Goal: Task Accomplishment & Management: Manage account settings

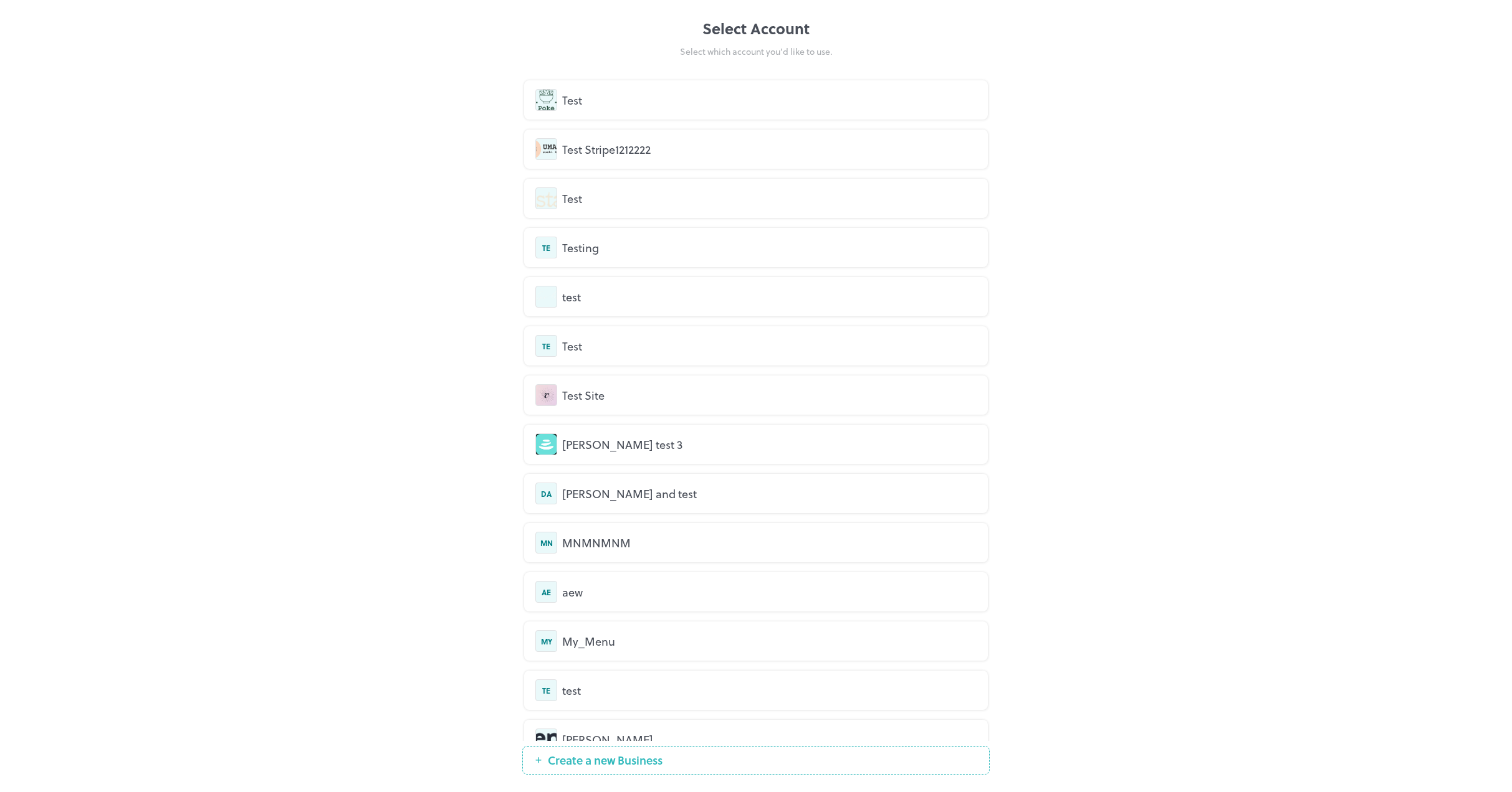
click at [643, 106] on div "Test" at bounding box center [769, 100] width 414 height 17
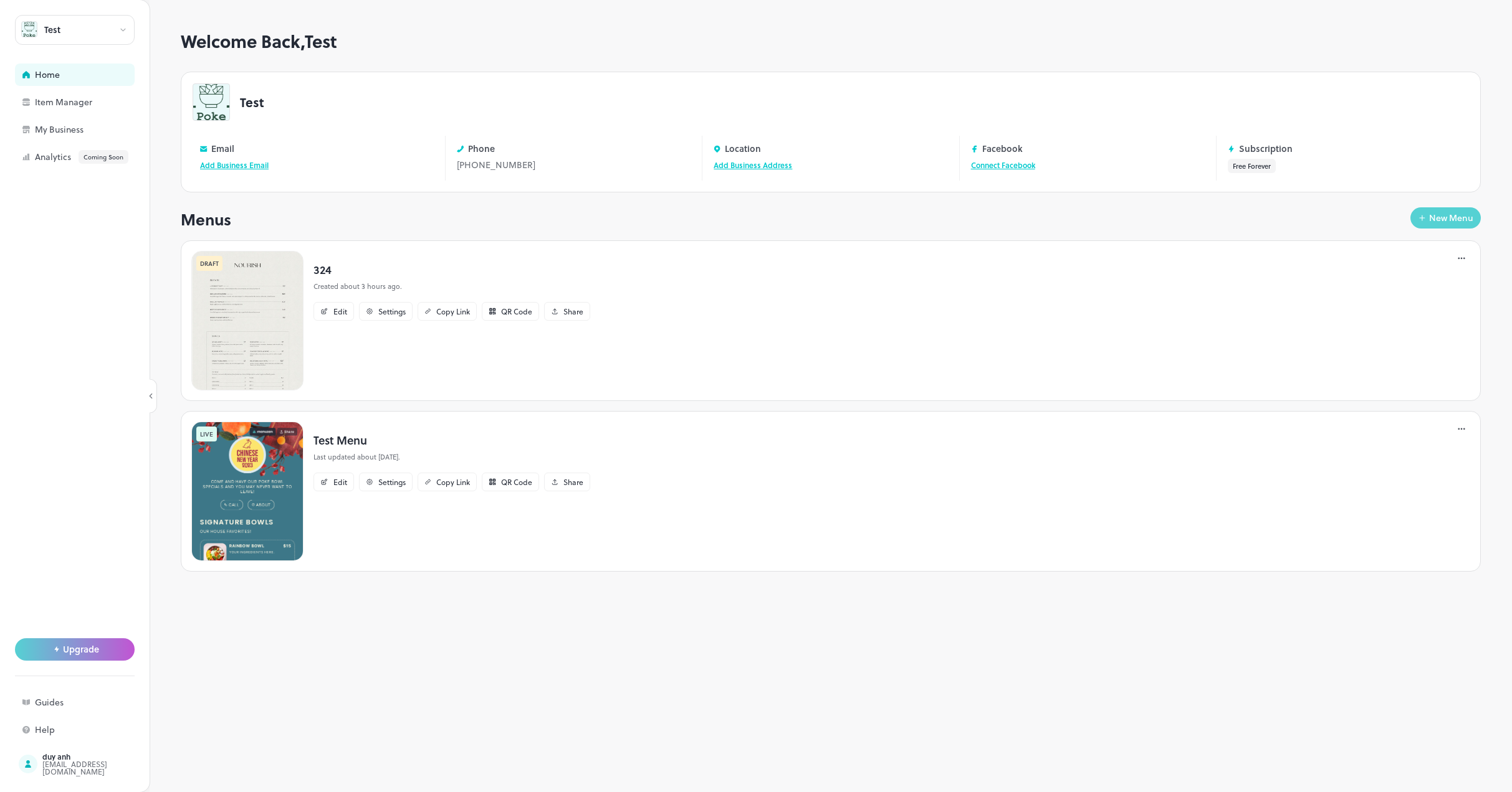
click at [1442, 217] on div "New Menu" at bounding box center [1451, 218] width 44 height 9
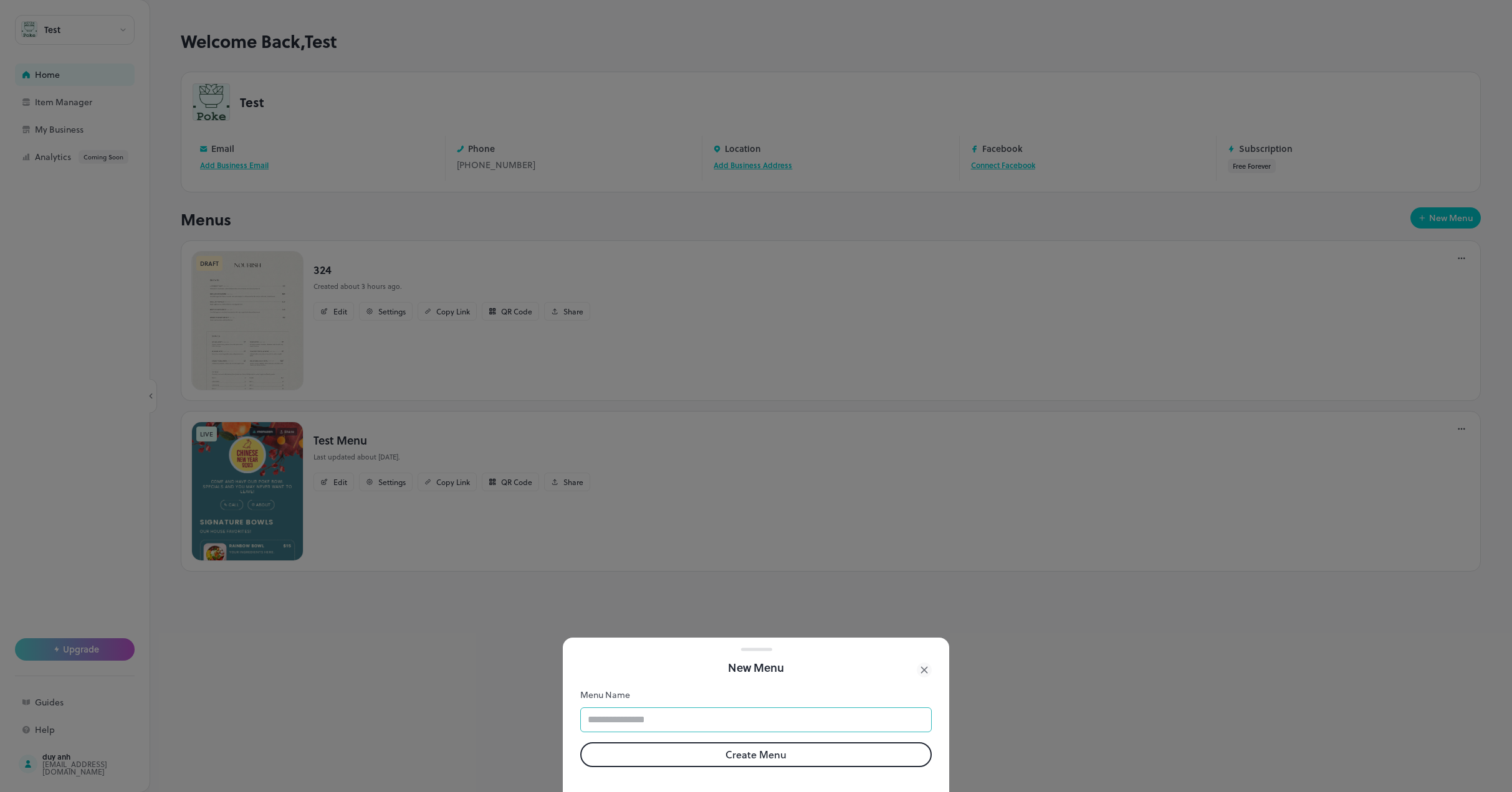
click at [688, 708] on input "text" at bounding box center [756, 720] width 351 height 25
type input "*****"
click at [725, 745] on button "Create Menu" at bounding box center [756, 755] width 351 height 25
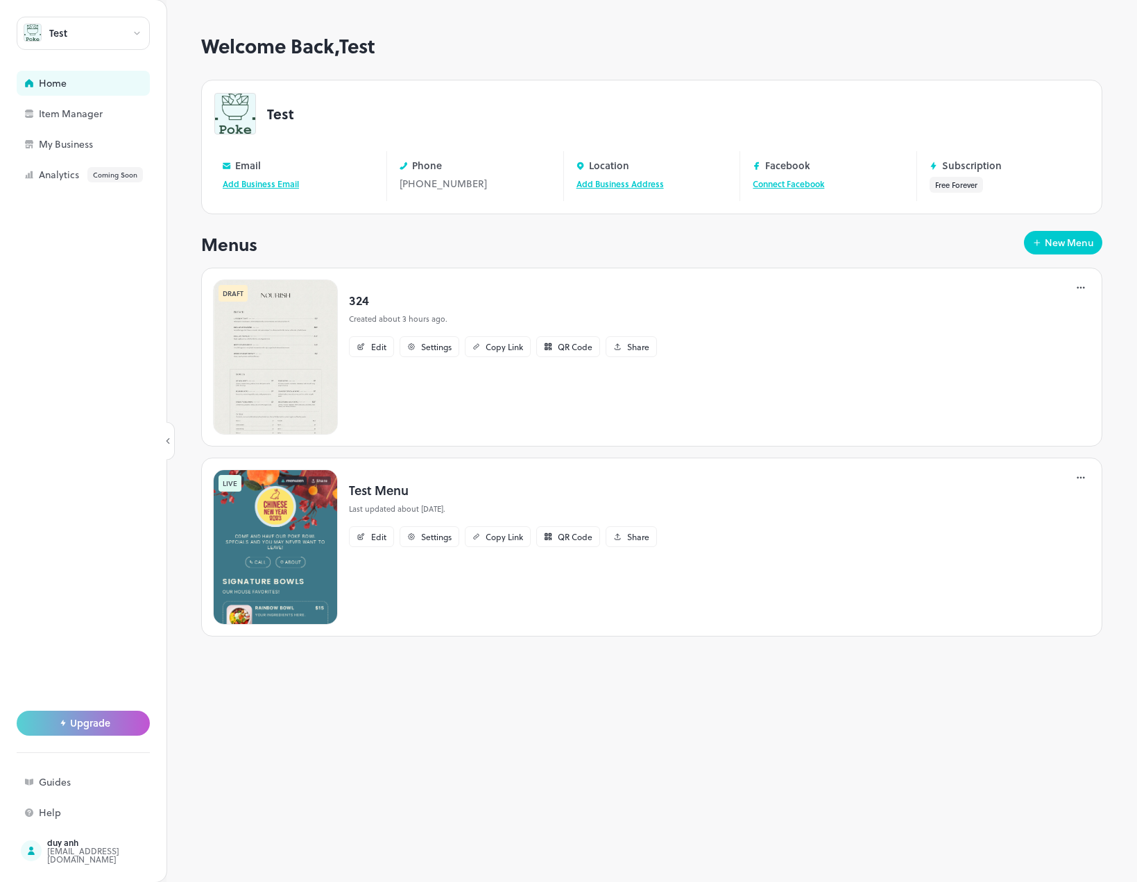
click at [100, 40] on div "Test" at bounding box center [83, 33] width 133 height 33
click at [70, 122] on div "Testing" at bounding box center [65, 123] width 26 height 8
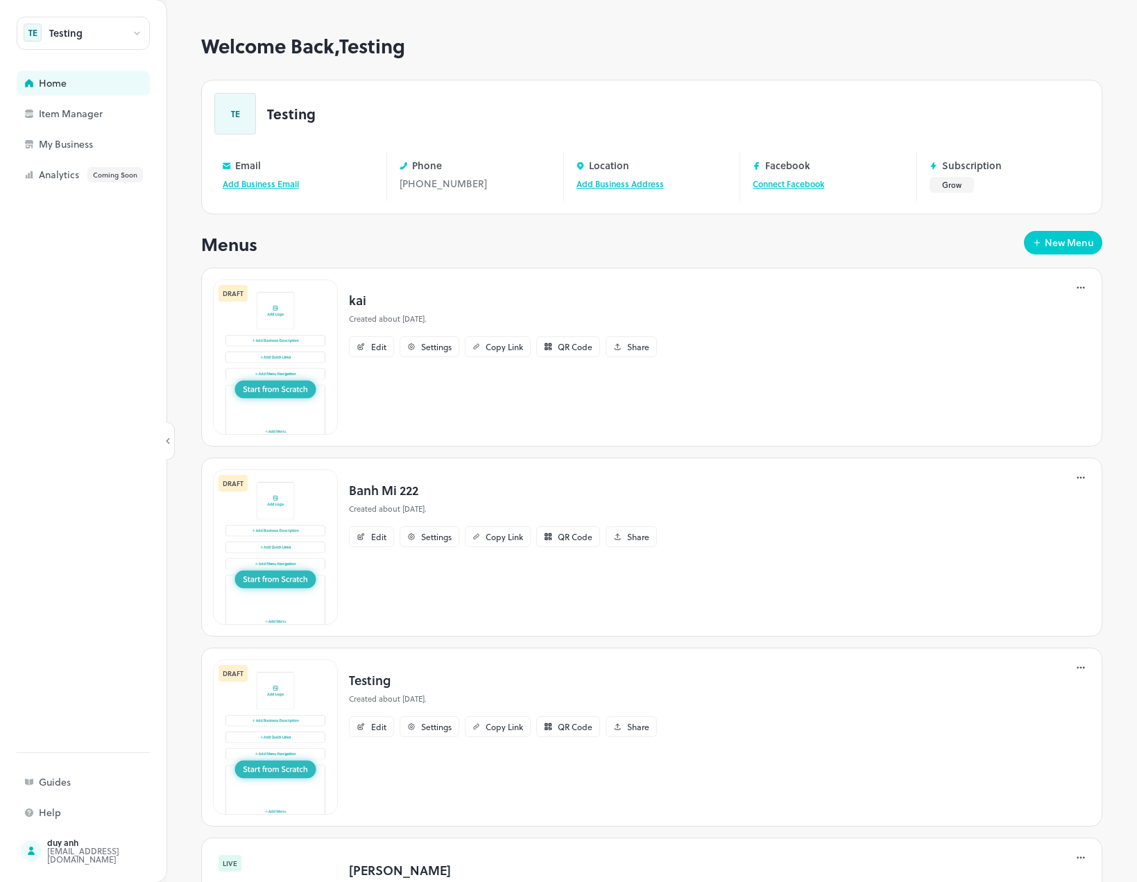
click at [78, 24] on div "Testing" at bounding box center [83, 33] width 133 height 33
click at [66, 150] on div "test" at bounding box center [59, 148] width 14 height 8
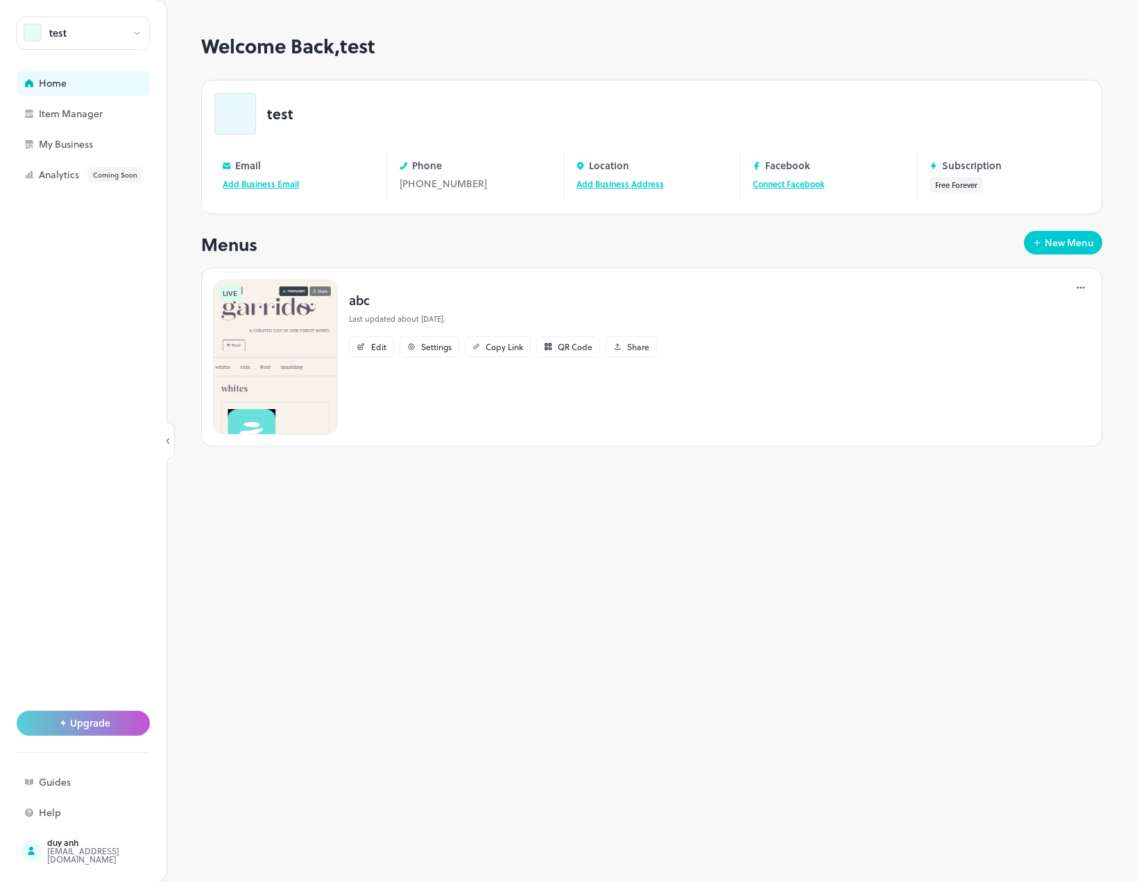
click at [66, 33] on div "test" at bounding box center [57, 33] width 17 height 10
click at [128, 190] on div "See All" at bounding box center [83, 192] width 119 height 10
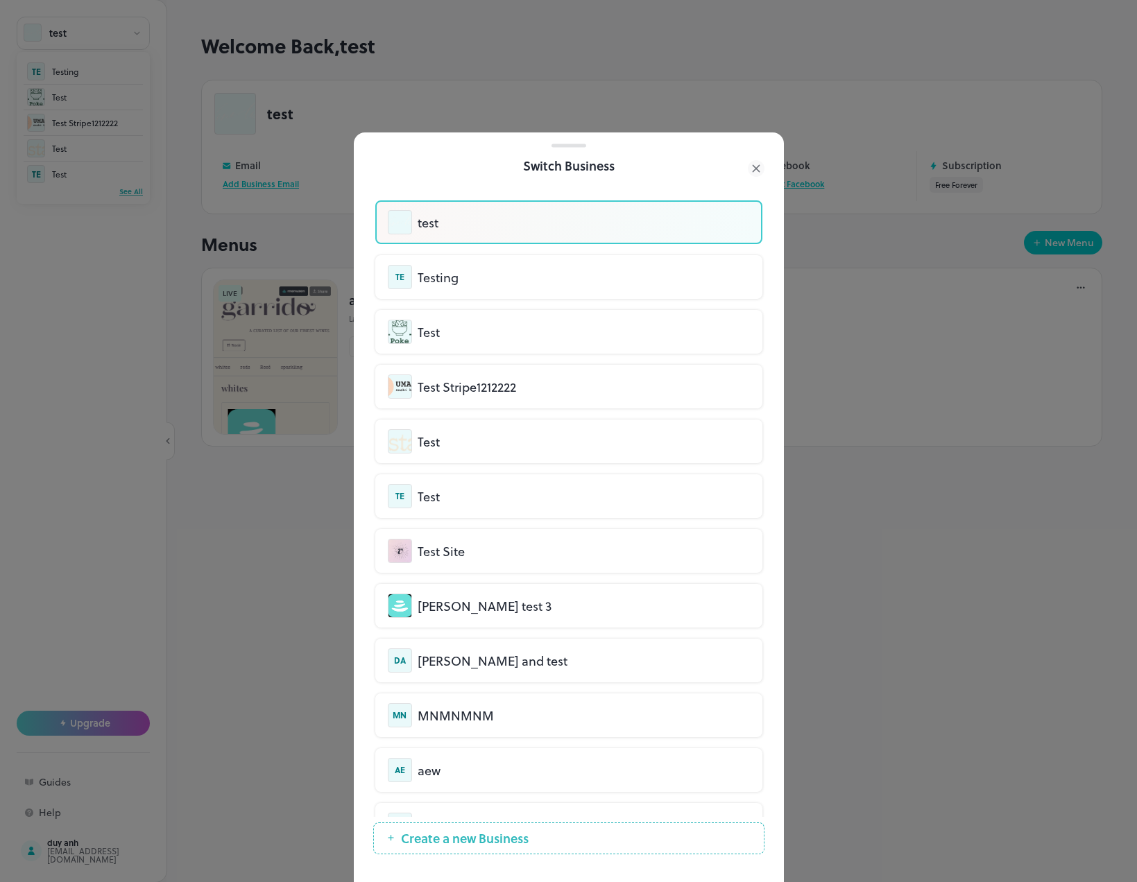
click at [481, 557] on div "Test Site" at bounding box center [584, 551] width 332 height 19
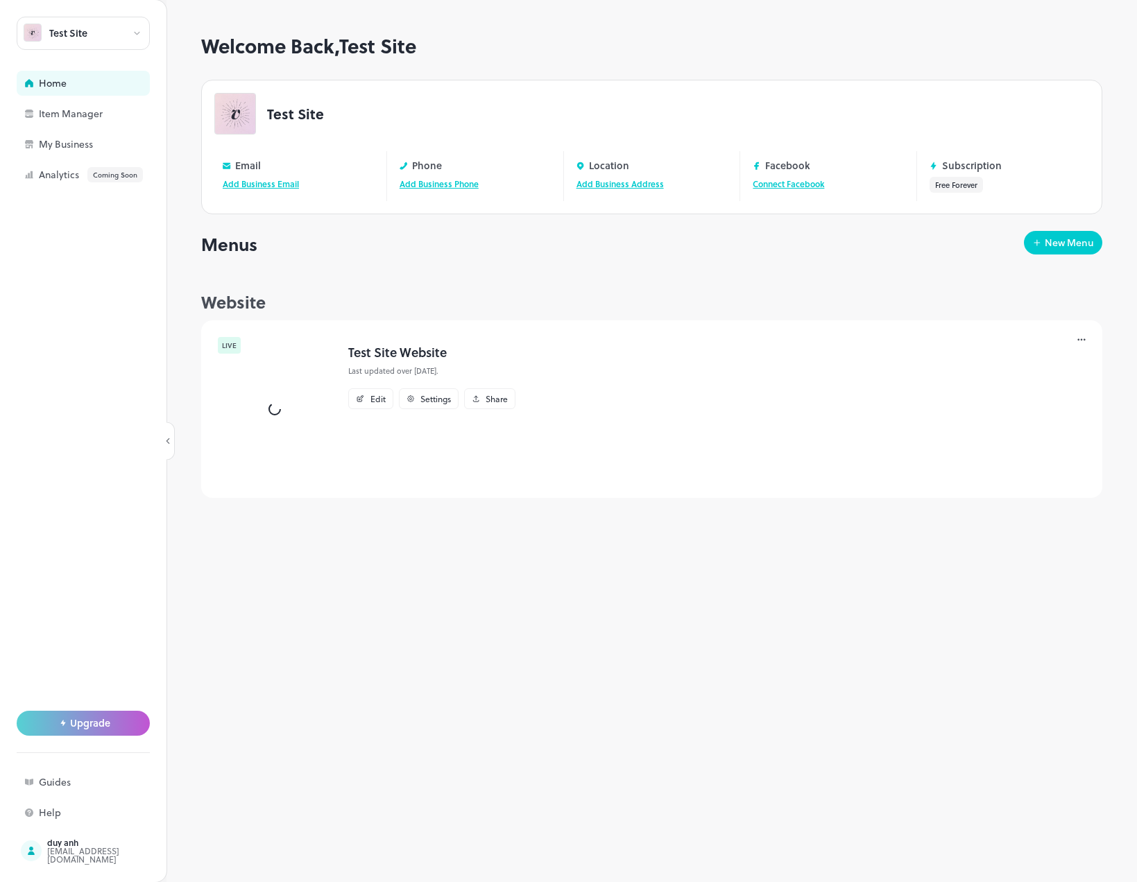
click at [88, 35] on div "Test Site" at bounding box center [83, 33] width 133 height 33
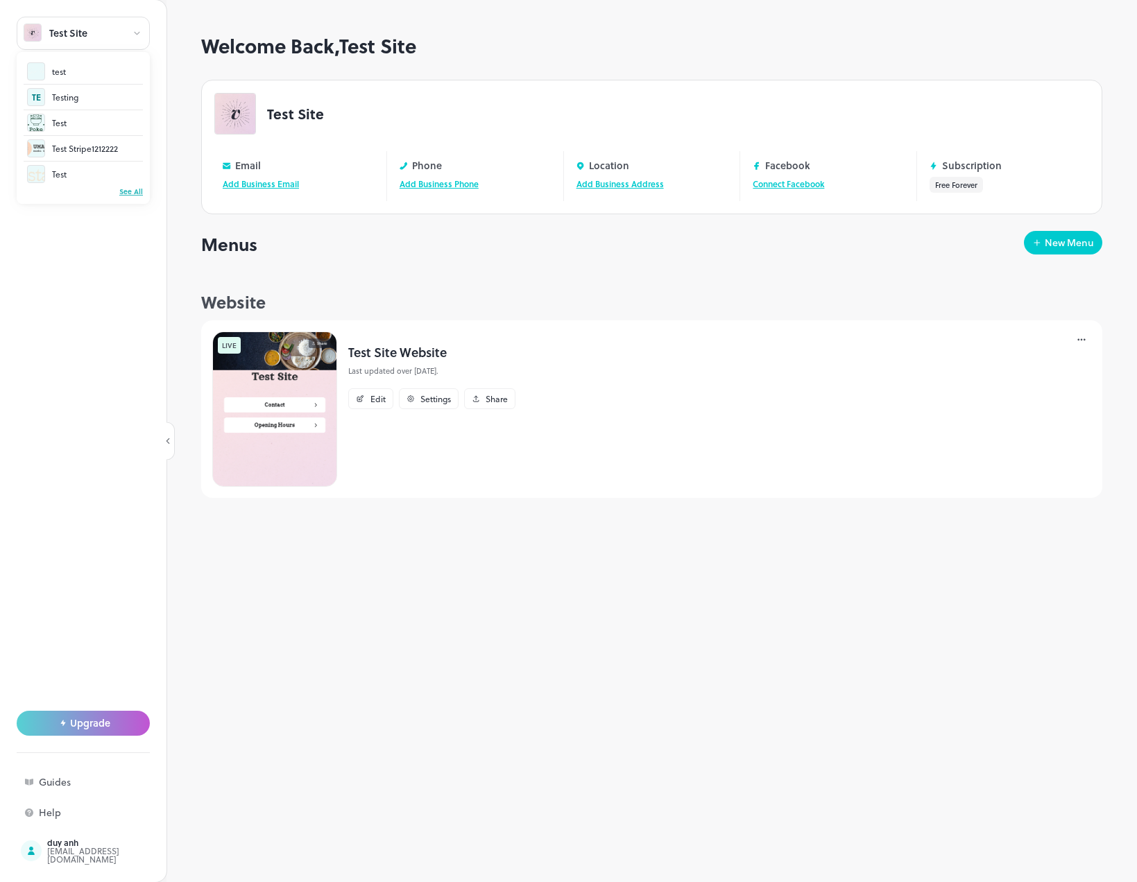
click at [137, 190] on div "See All" at bounding box center [83, 192] width 119 height 10
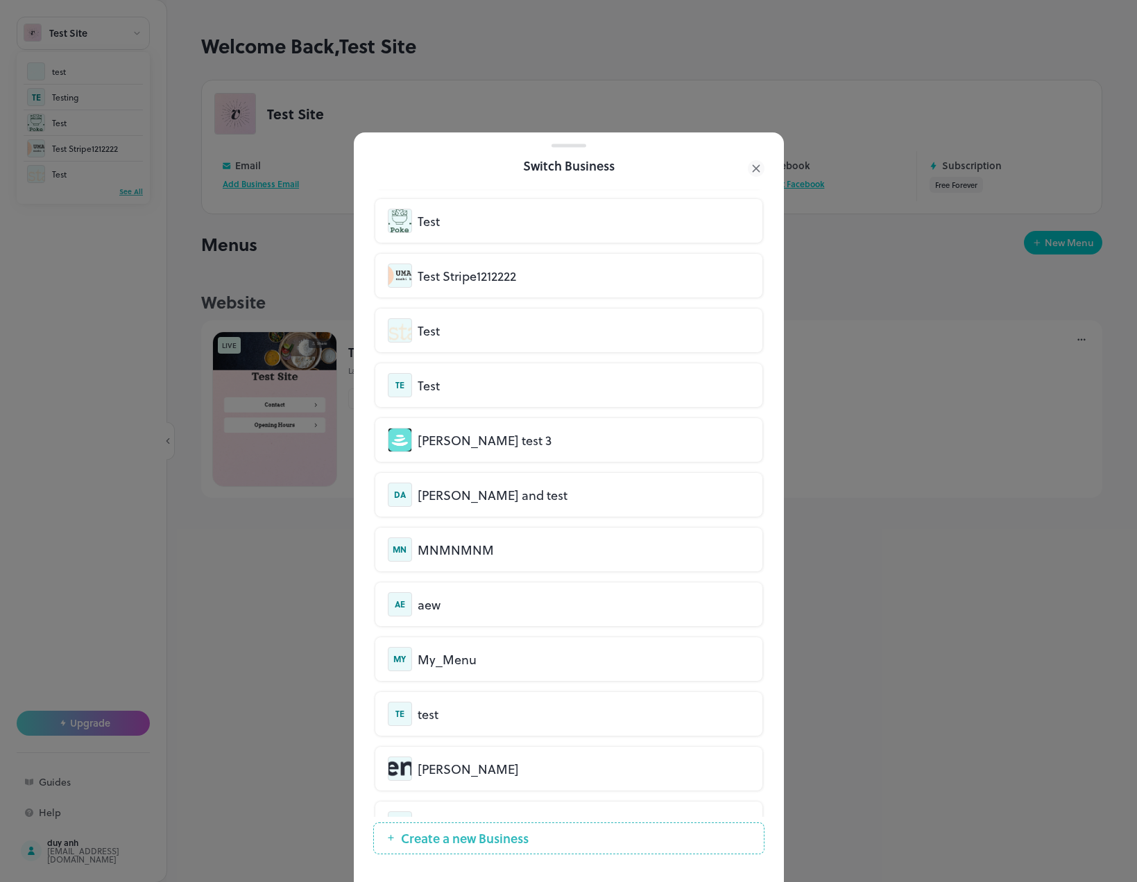
scroll to position [208, 0]
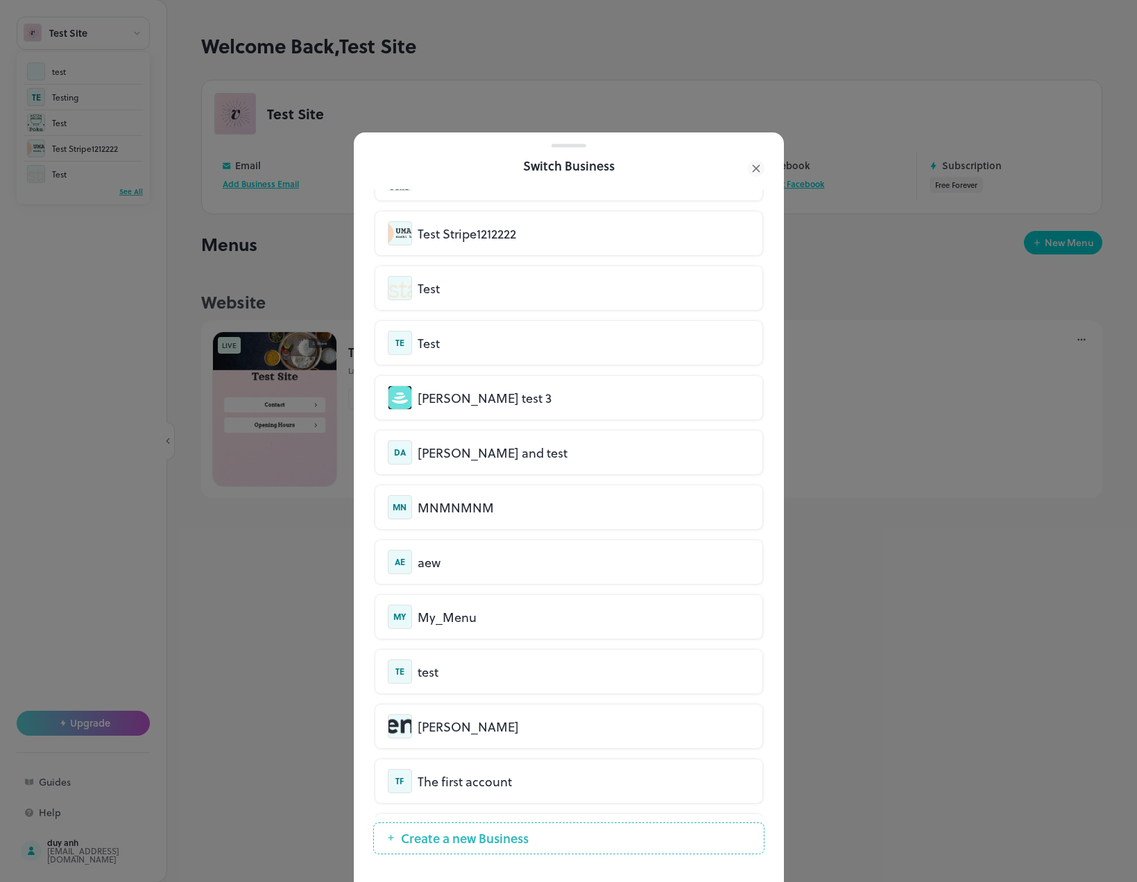
click at [477, 511] on div "MNMNMNM" at bounding box center [584, 507] width 332 height 19
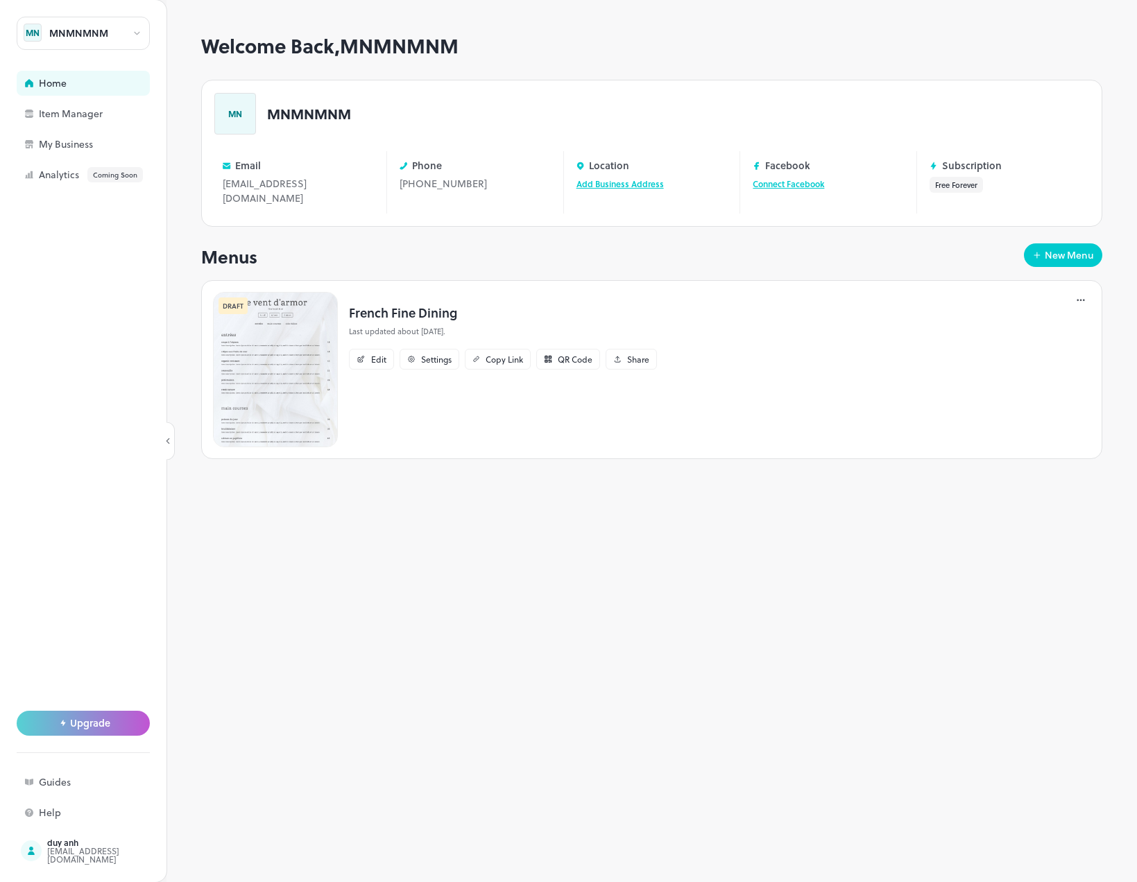
click at [126, 26] on div "MNMNMNM" at bounding box center [83, 33] width 133 height 33
click at [138, 191] on div "See All" at bounding box center [83, 192] width 119 height 10
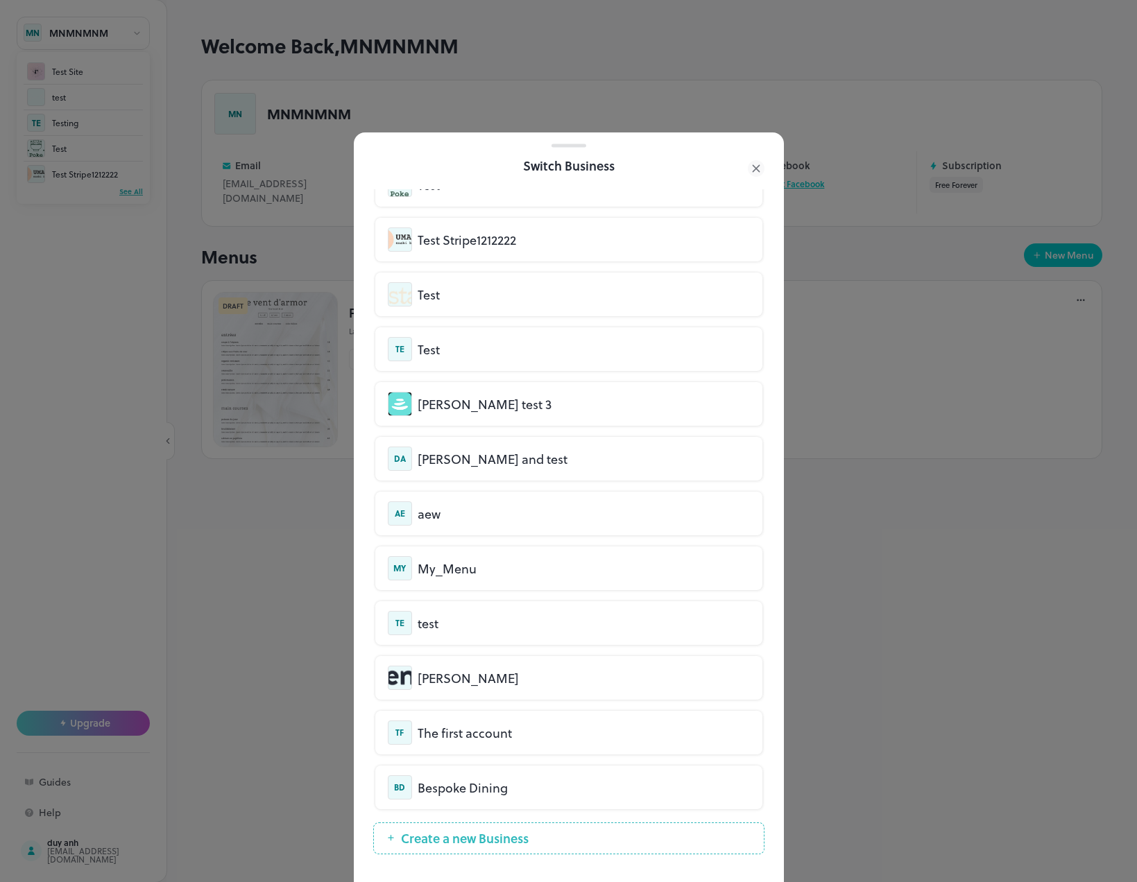
scroll to position [260, 0]
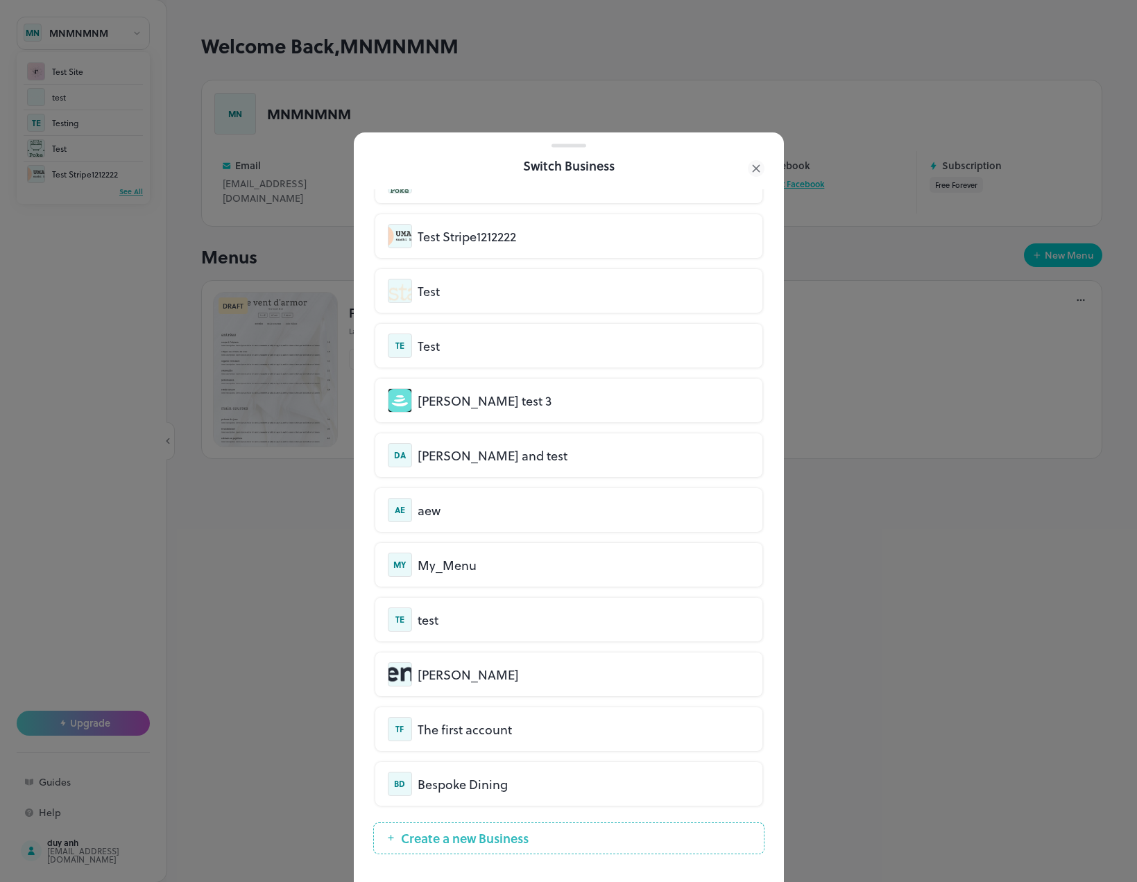
click at [474, 684] on div "[PERSON_NAME]" at bounding box center [569, 674] width 362 height 24
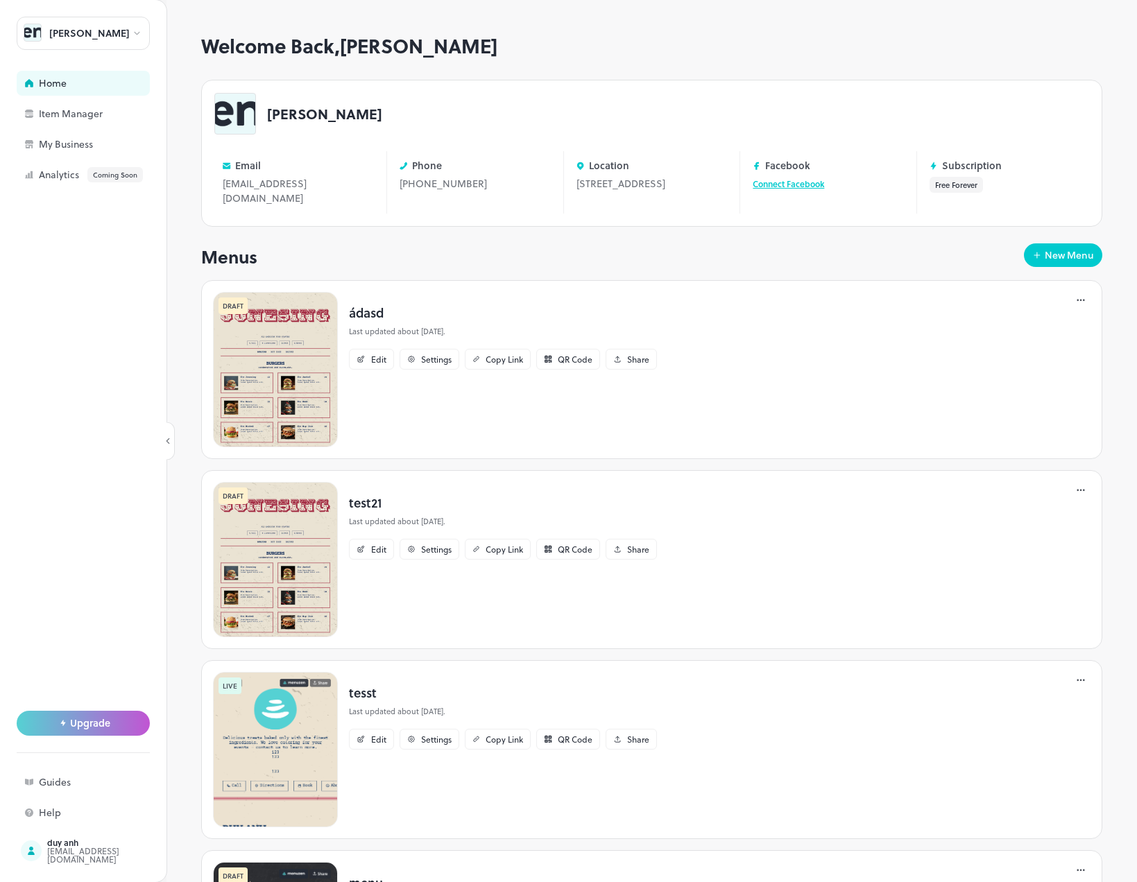
click at [78, 44] on div "[PERSON_NAME]" at bounding box center [83, 33] width 133 height 33
click at [125, 190] on div "See All" at bounding box center [83, 192] width 119 height 10
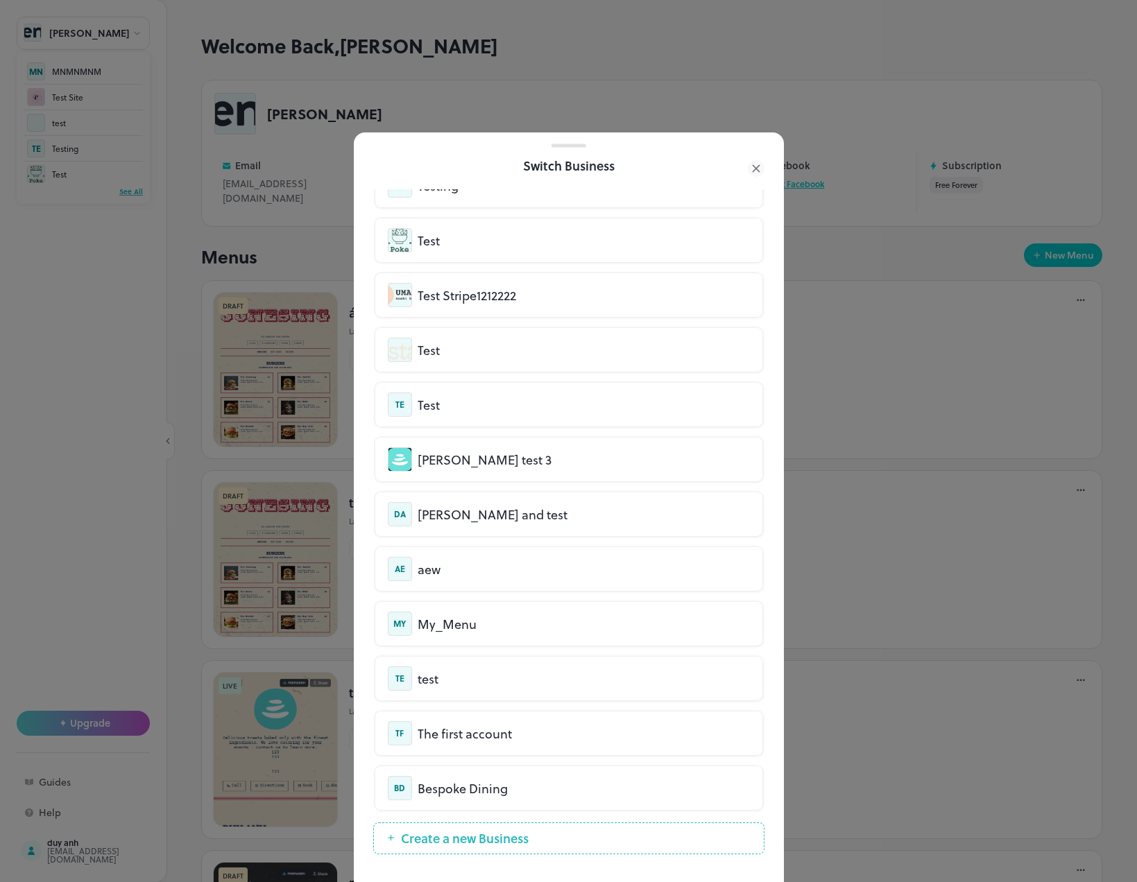
scroll to position [260, 0]
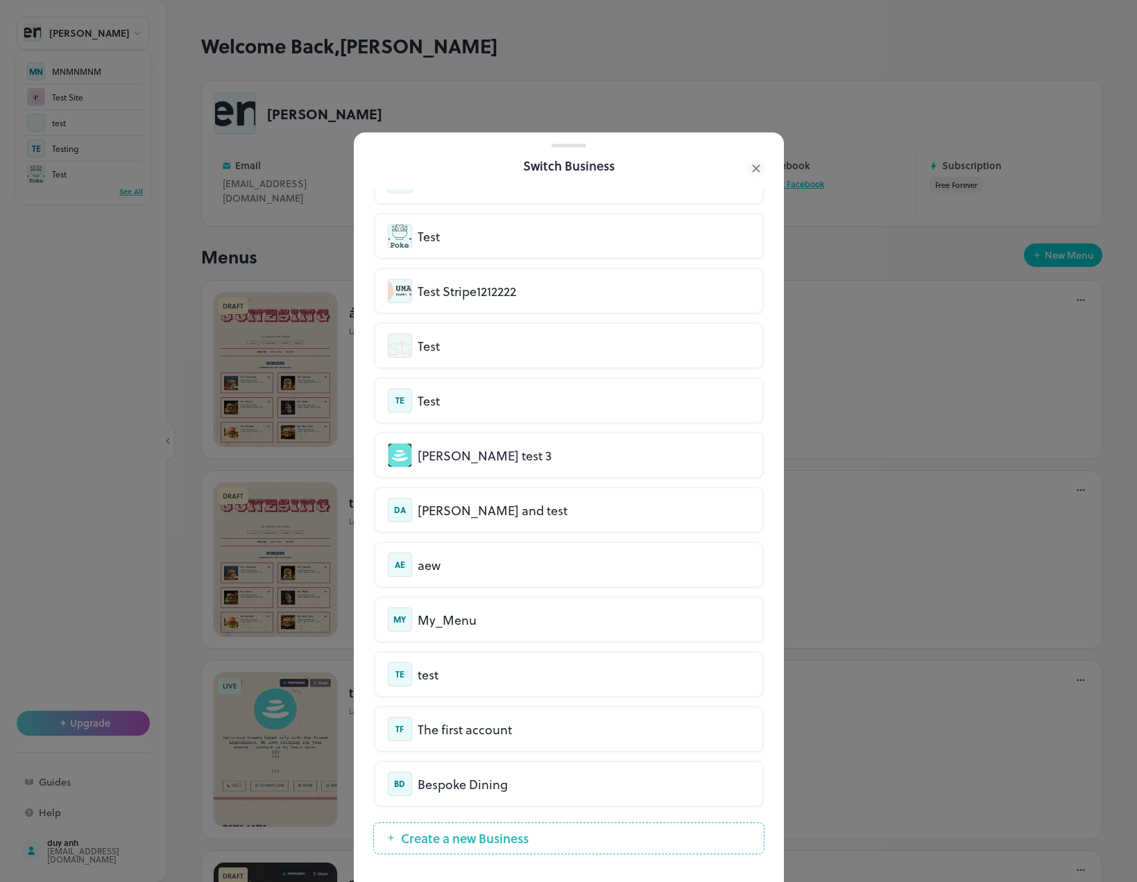
click at [506, 787] on div "Bespoke Dining" at bounding box center [584, 784] width 332 height 19
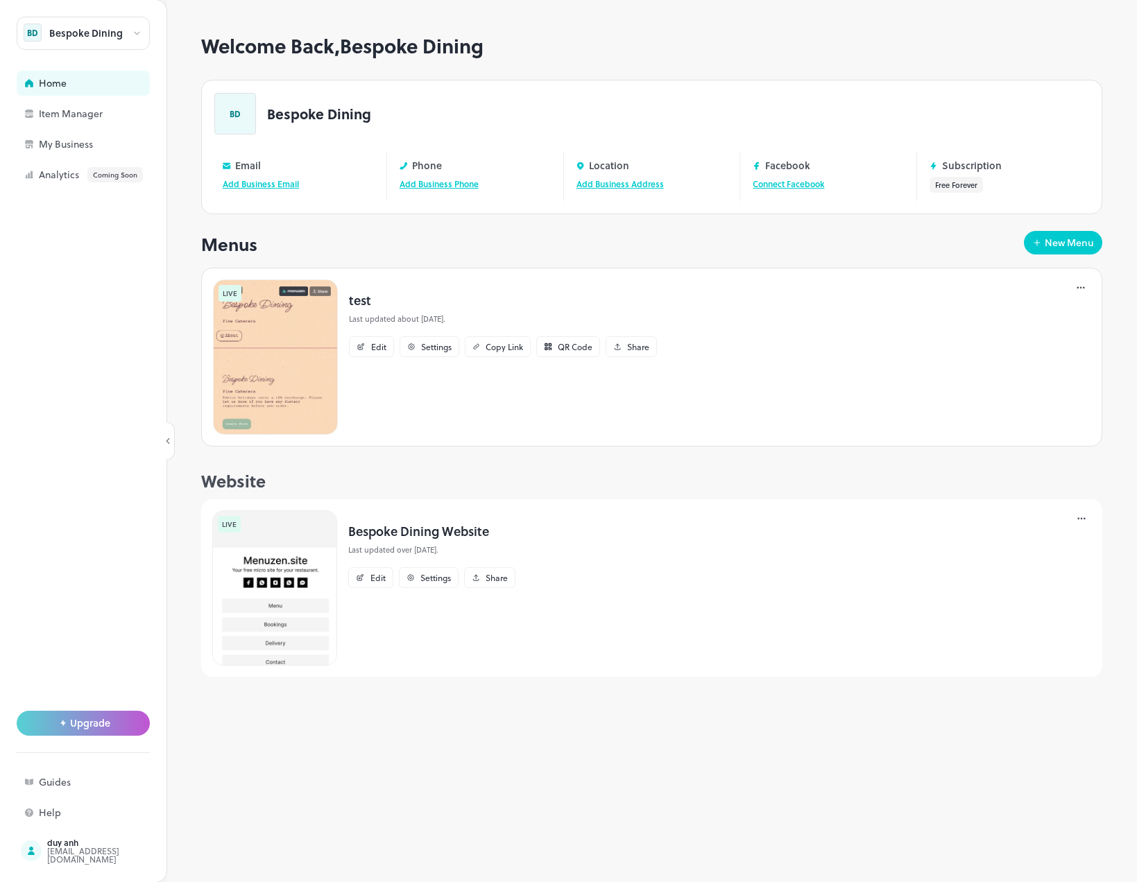
click at [73, 42] on div "Bespoke Dining" at bounding box center [83, 33] width 133 height 33
click at [135, 191] on div "See All" at bounding box center [83, 192] width 119 height 10
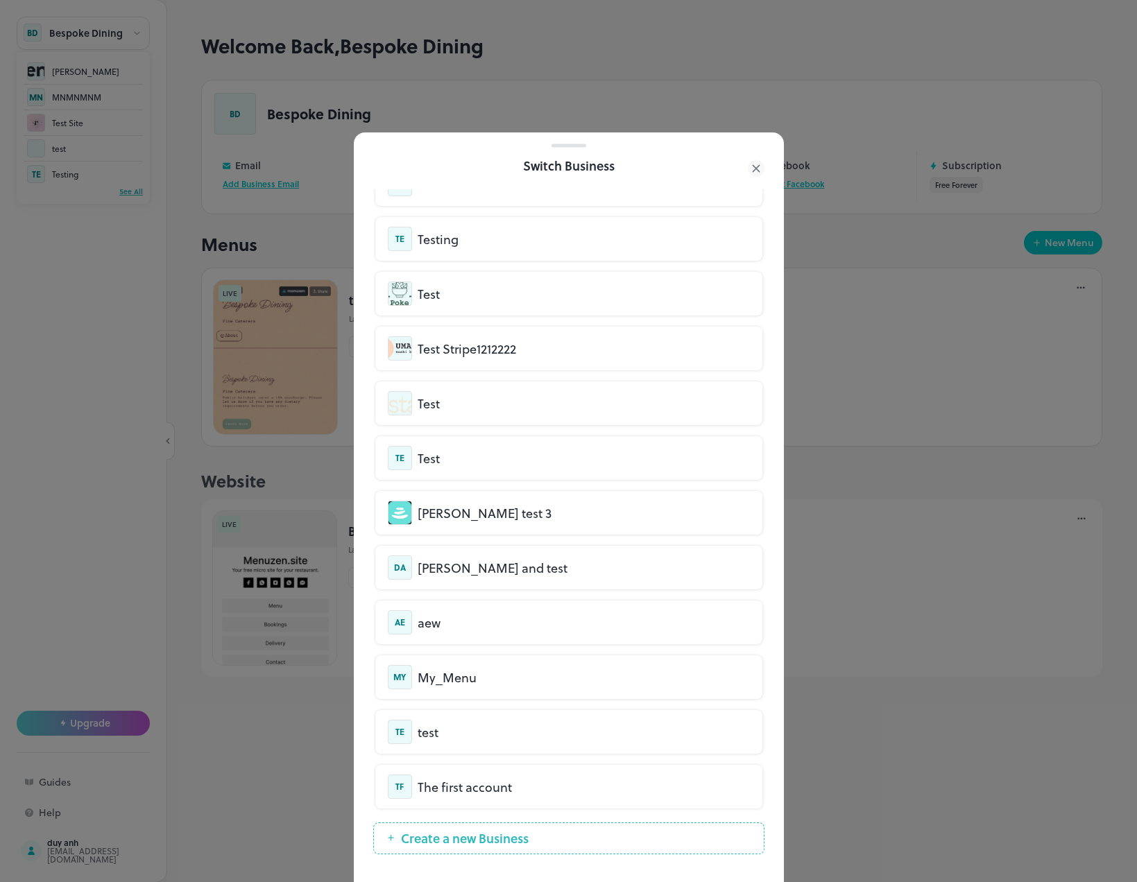
scroll to position [260, 0]
click at [481, 782] on div "The first account" at bounding box center [584, 784] width 332 height 19
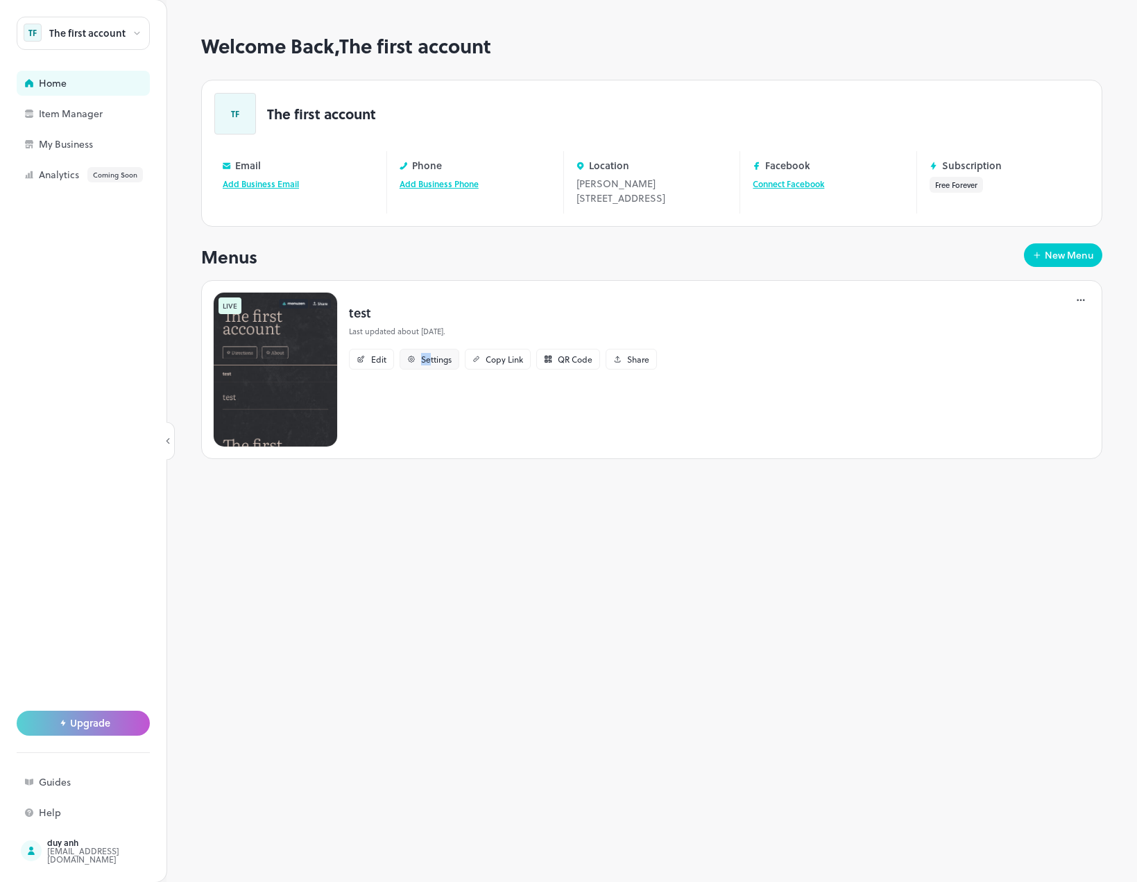
drag, startPoint x: 420, startPoint y: 377, endPoint x: 431, endPoint y: 372, distance: 12.5
click at [431, 370] on div "Settings" at bounding box center [430, 359] width 60 height 21
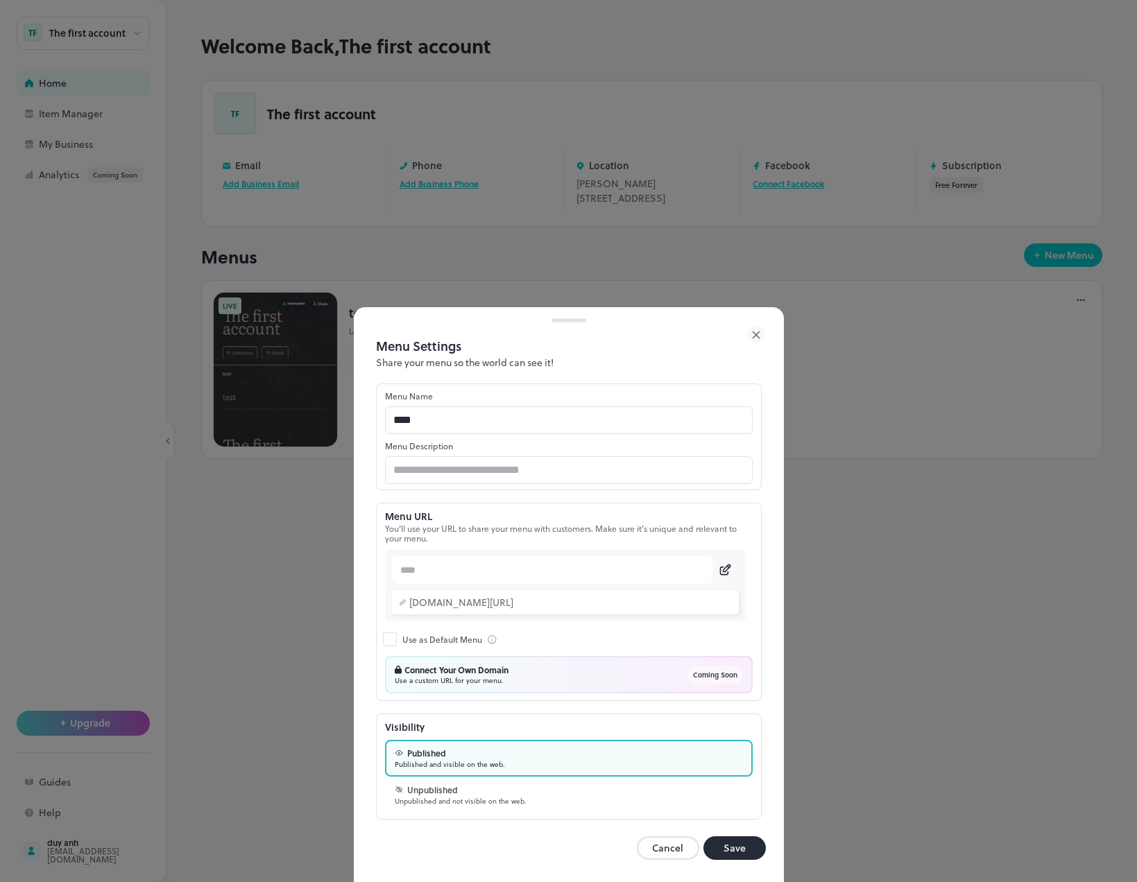
click at [765, 332] on div "Menu Settings Share your menu so the world can see it! Menu Name **** ​ Menu De…" at bounding box center [569, 603] width 430 height 560
click at [755, 332] on icon at bounding box center [756, 335] width 17 height 17
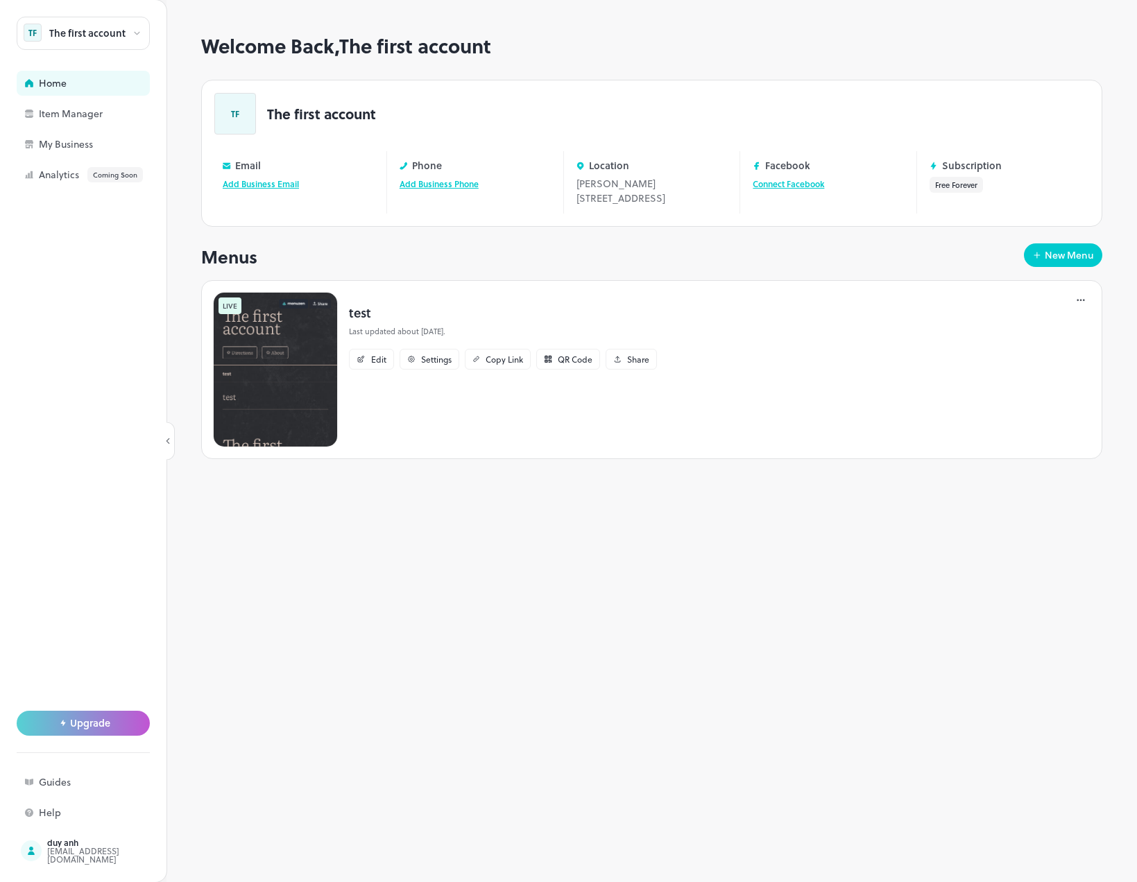
click at [1086, 307] on icon at bounding box center [1081, 300] width 14 height 14
click at [1020, 456] on div "Delete" at bounding box center [1027, 459] width 111 height 24
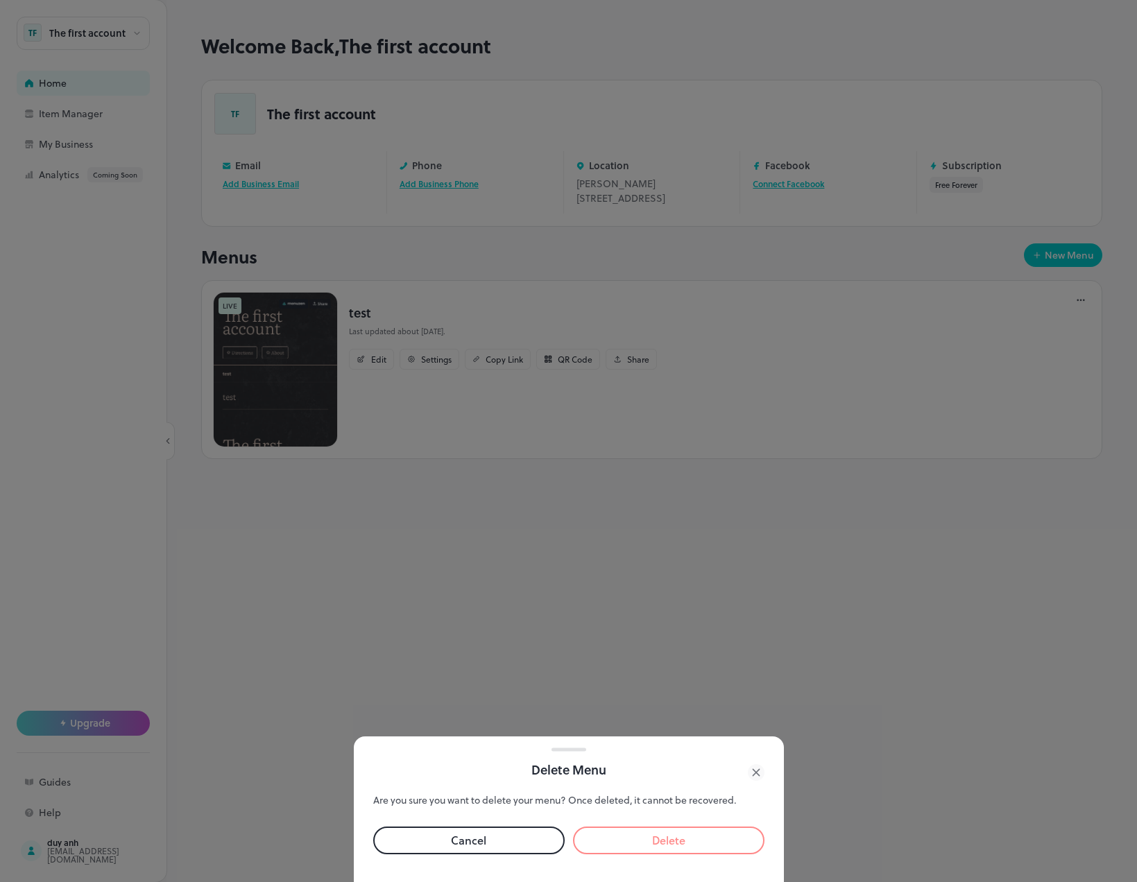
click at [671, 838] on button "Delete" at bounding box center [668, 841] width 191 height 28
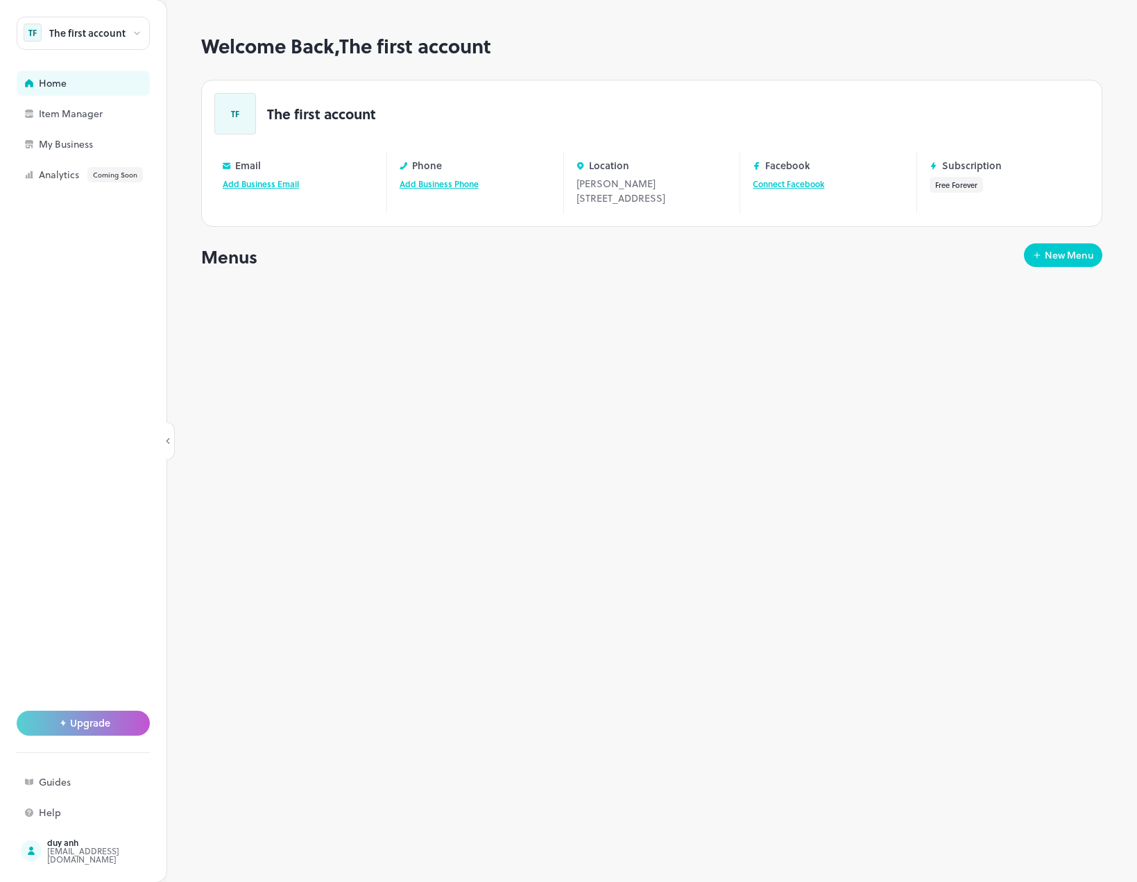
click at [522, 499] on div "Welcome Back, The first account TF The first account Email Add Business Email P…" at bounding box center [651, 459] width 901 height 848
